Goal: Task Accomplishment & Management: Use online tool/utility

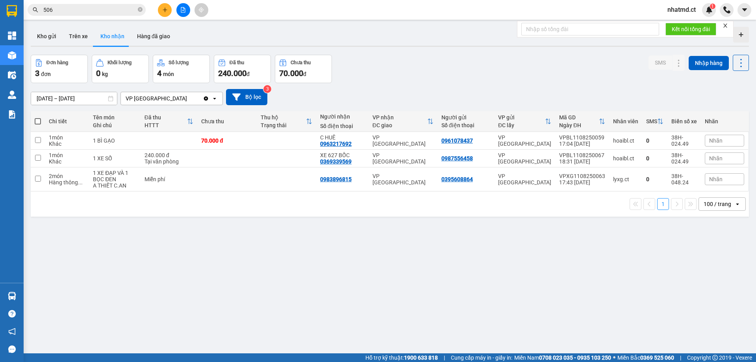
click at [677, 11] on span "nhatmd.ct" at bounding box center [681, 10] width 41 height 10
click at [677, 27] on span "Đăng xuất" at bounding box center [689, 24] width 33 height 9
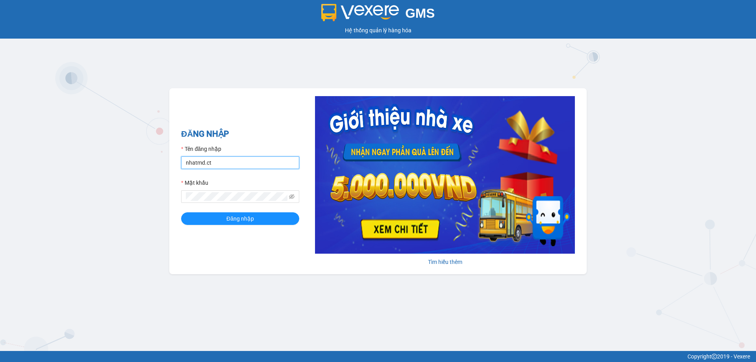
click at [240, 161] on input "nhatmd.ct" at bounding box center [240, 162] width 118 height 13
type input "linhmd.ct"
click at [248, 219] on span "Đăng nhập" at bounding box center [241, 218] width 28 height 9
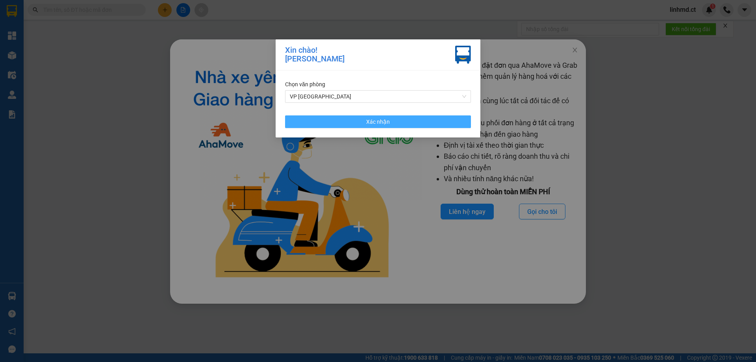
click at [383, 120] on span "Xác nhận" at bounding box center [378, 121] width 24 height 9
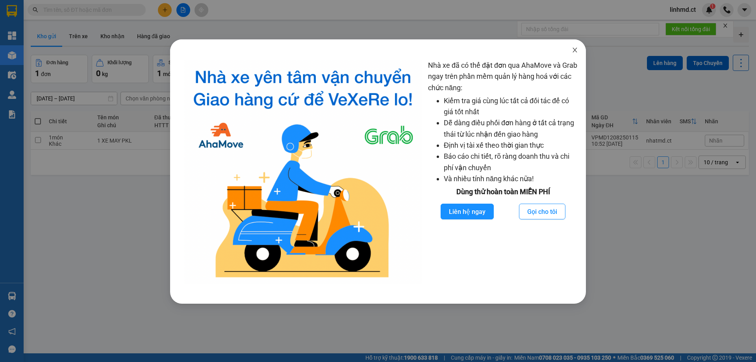
click at [573, 52] on icon "close" at bounding box center [575, 50] width 6 height 6
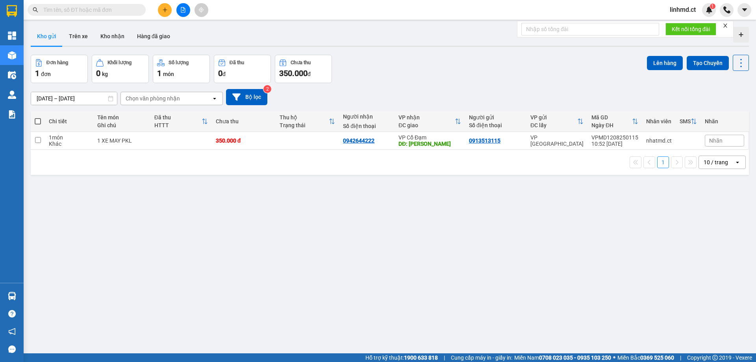
click at [160, 8] on button at bounding box center [165, 10] width 14 height 14
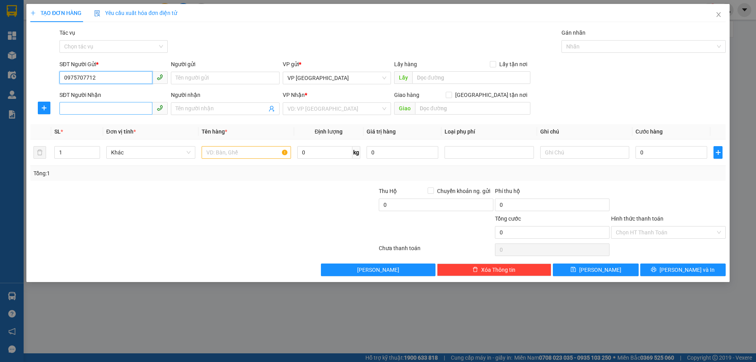
type input "0975707712"
click at [104, 110] on input "SĐT Người Nhận" at bounding box center [105, 108] width 93 height 13
type input "0984941560"
click at [127, 125] on div "0984941560 - C NHUNG" at bounding box center [113, 124] width 99 height 9
type input "C NHUNG"
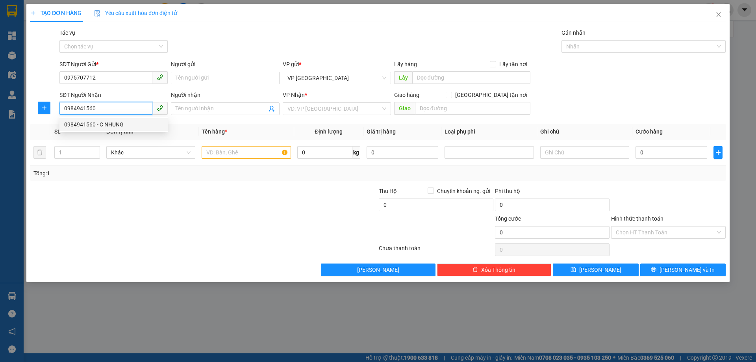
type input "X GIANG"
type input "70.000"
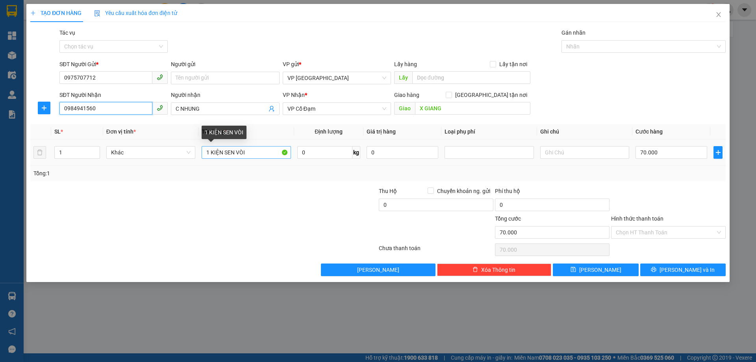
type input "0984941560"
drag, startPoint x: 251, startPoint y: 152, endPoint x: 222, endPoint y: 152, distance: 28.4
click at [222, 152] on input "1 KIỆN SEN VÒI" at bounding box center [246, 152] width 89 height 13
type input "1 KIỆN BẾP+1 KIÊN HÚT MÙI"
type input "2"
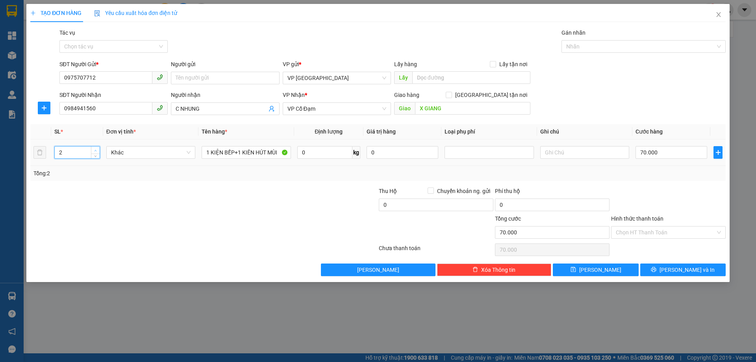
click at [97, 150] on icon "up" at bounding box center [95, 150] width 3 height 3
click at [659, 153] on input "70.000" at bounding box center [672, 152] width 72 height 13
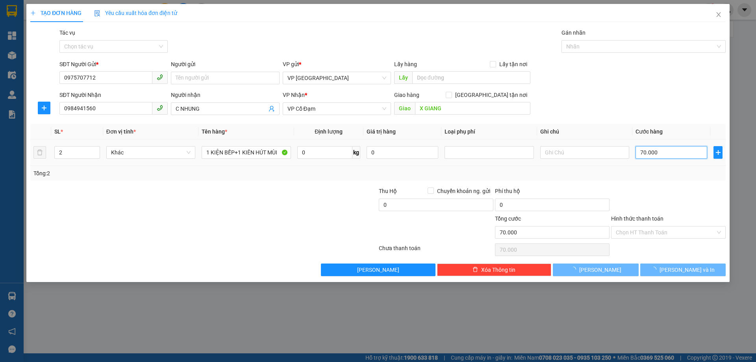
type input "0"
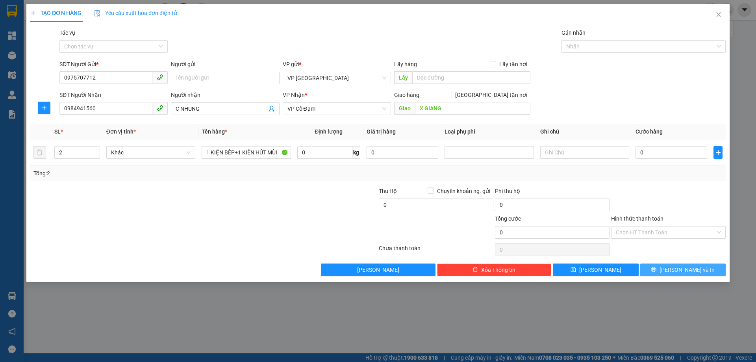
click at [656, 273] on button "Lưu và In" at bounding box center [683, 270] width 85 height 13
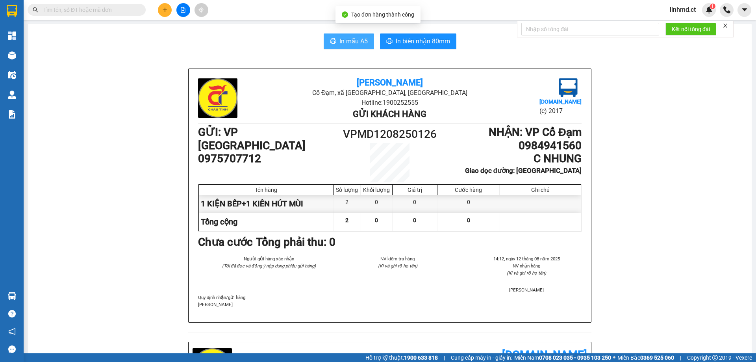
click at [346, 44] on span "In mẫu A5" at bounding box center [354, 41] width 28 height 10
